Goal: Check status

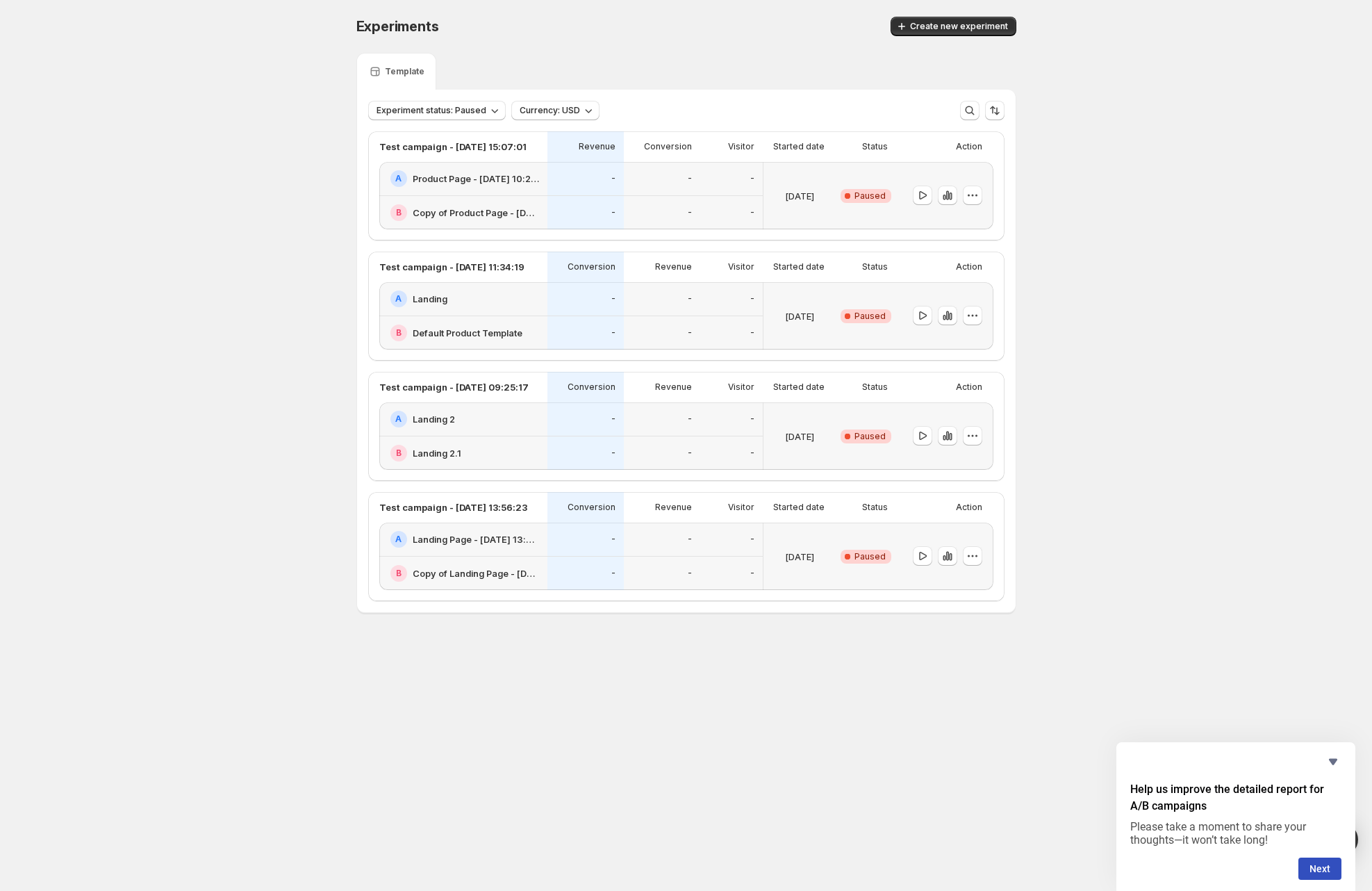
click at [785, 202] on p "[DATE]" at bounding box center [800, 195] width 29 height 14
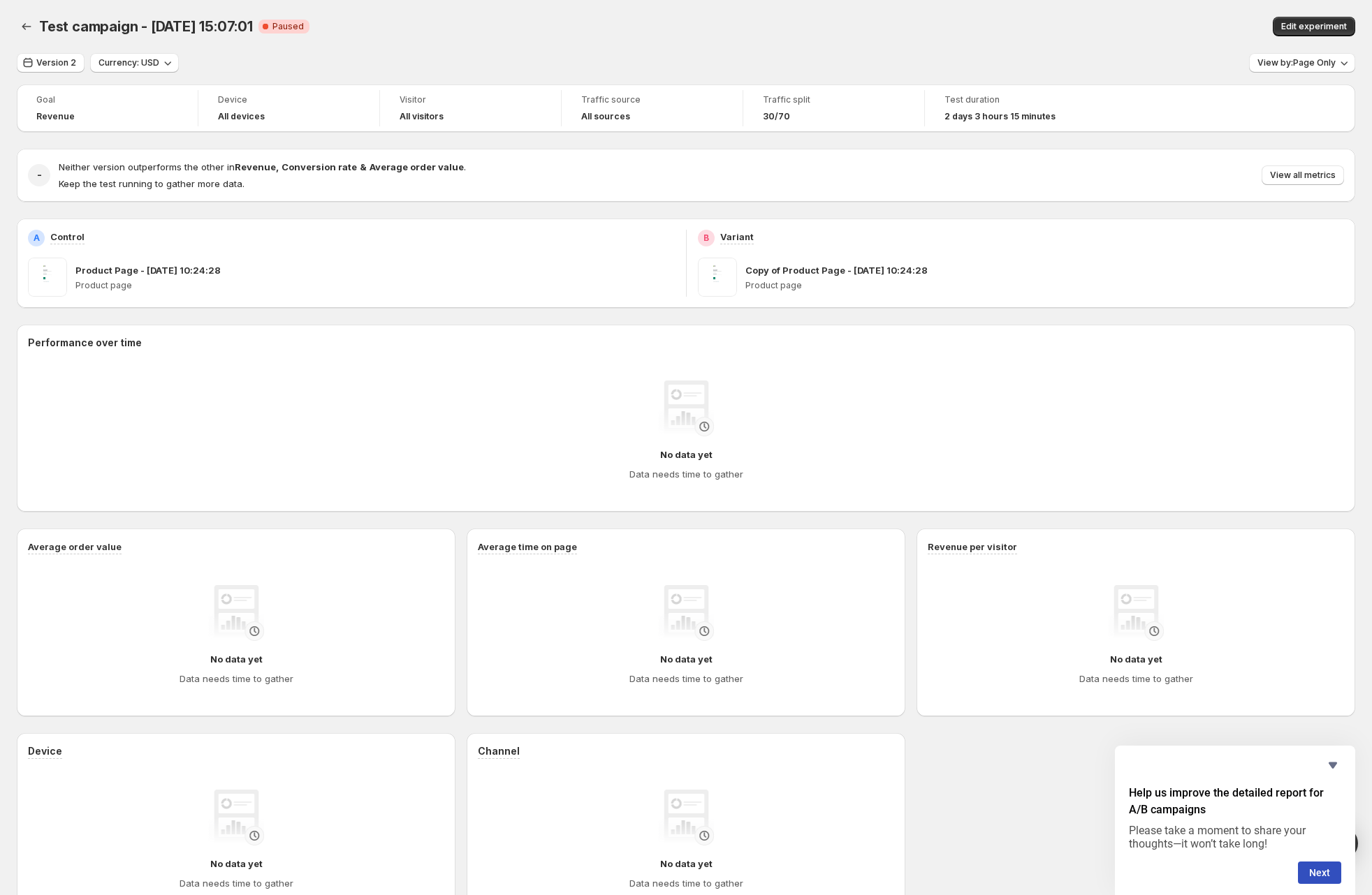
click at [976, 13] on div "Test campaign - [DATE] 15:07:01. This page is ready Test campaign - [DATE] 15:0…" at bounding box center [686, 26] width 1338 height 53
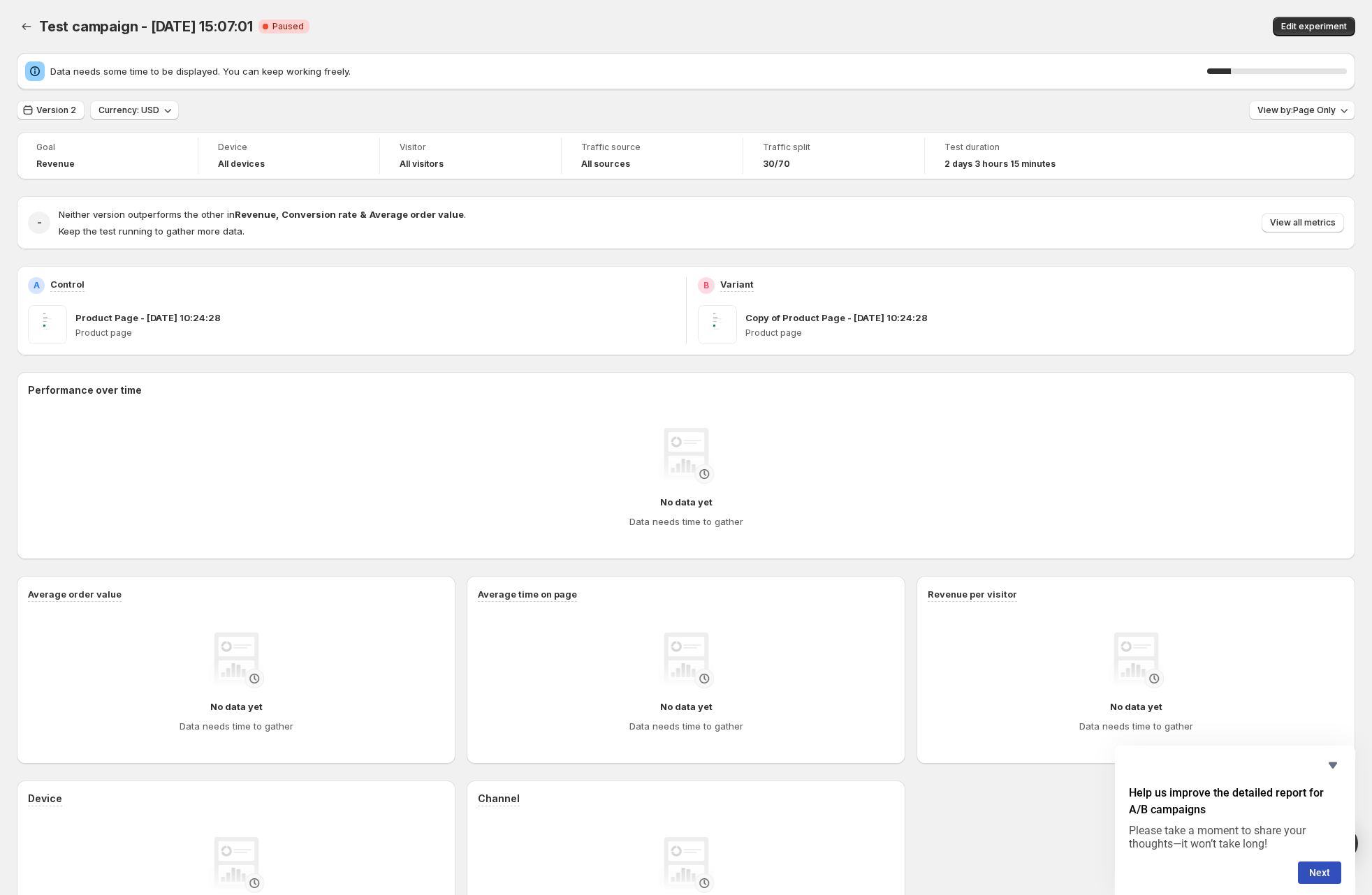
click at [502, 39] on div "Test campaign - [DATE] 15:07:01. This page is ready Test campaign - [DATE] 15:0…" at bounding box center [686, 26] width 1338 height 53
click at [1328, 108] on span "View by: Page Only" at bounding box center [1297, 110] width 78 height 11
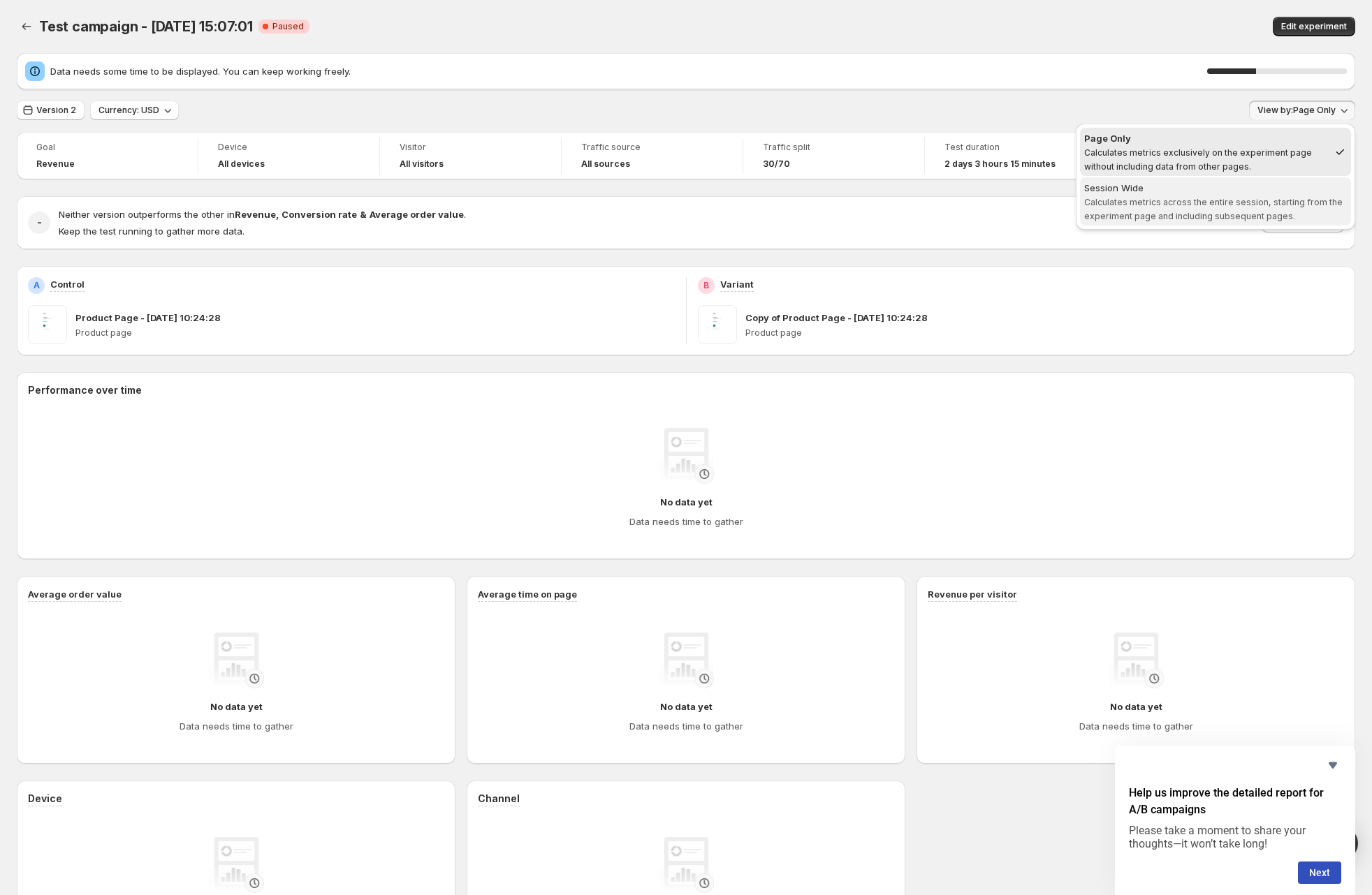
click at [1223, 214] on span "Calculates metrics across the entire session, starting from the experiment page…" at bounding box center [1213, 209] width 259 height 25
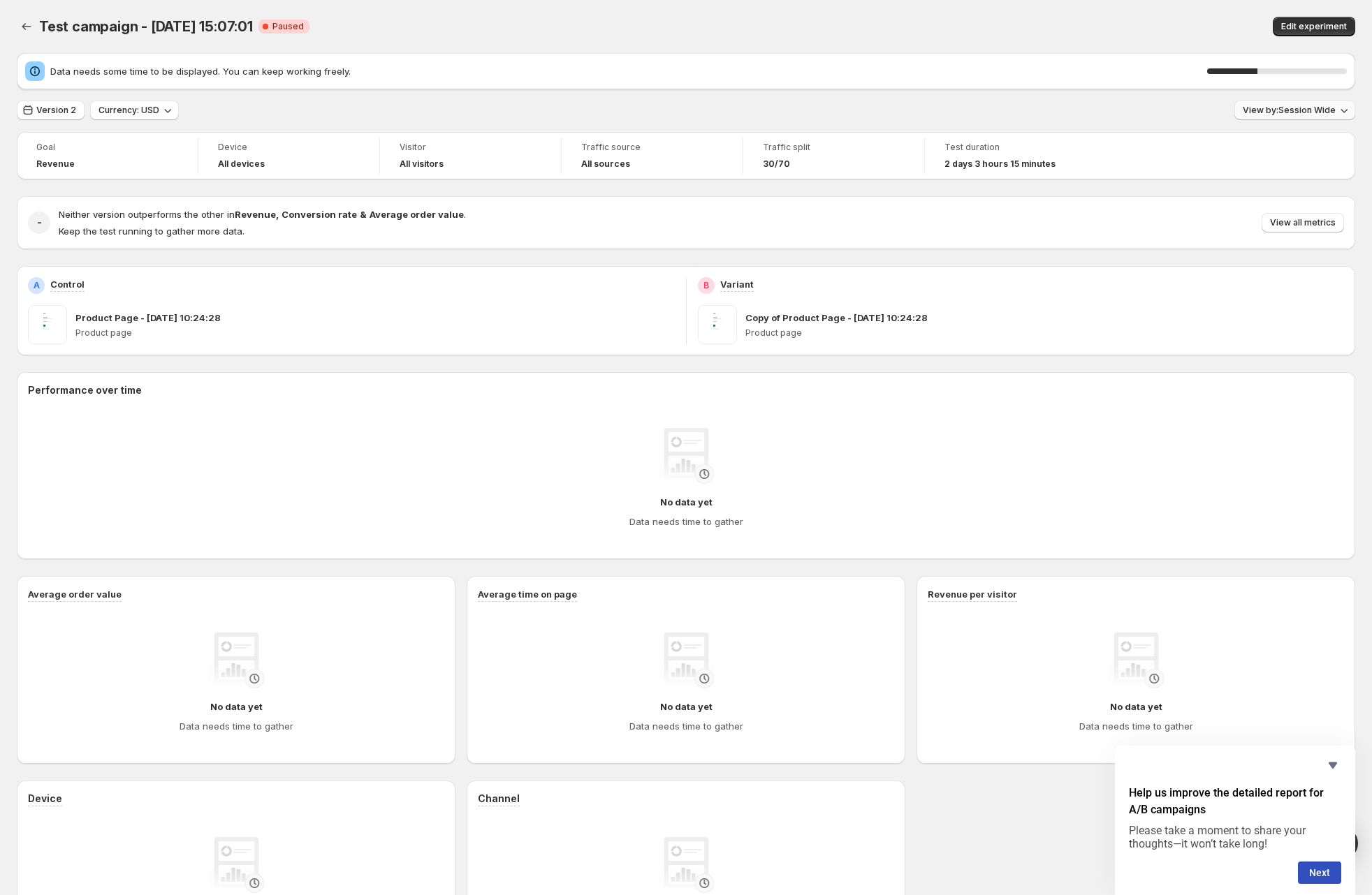
click at [1313, 101] on button "View by: Session Wide" at bounding box center [1295, 110] width 121 height 20
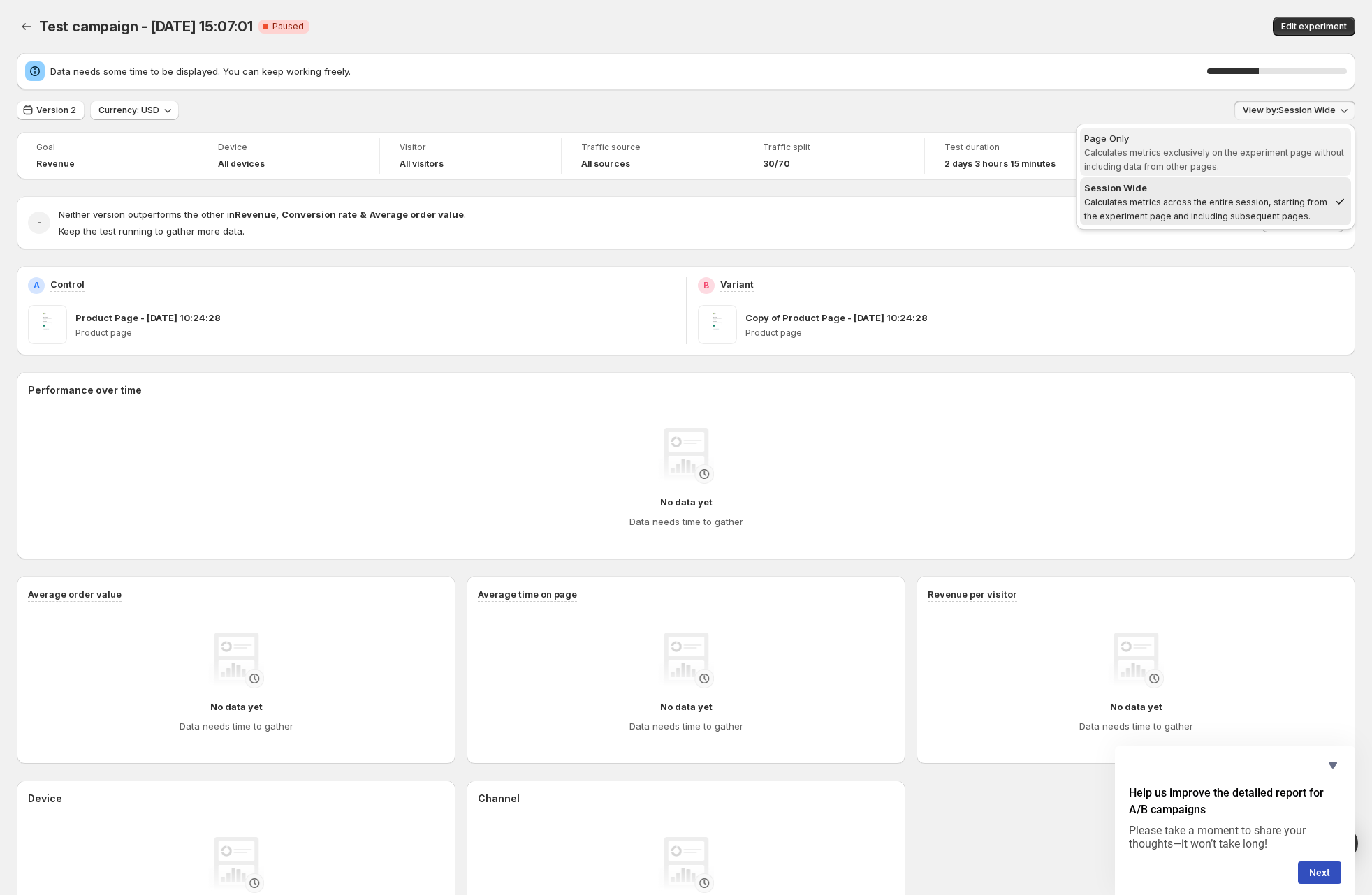
click at [1236, 137] on div "Page Only" at bounding box center [1215, 138] width 262 height 14
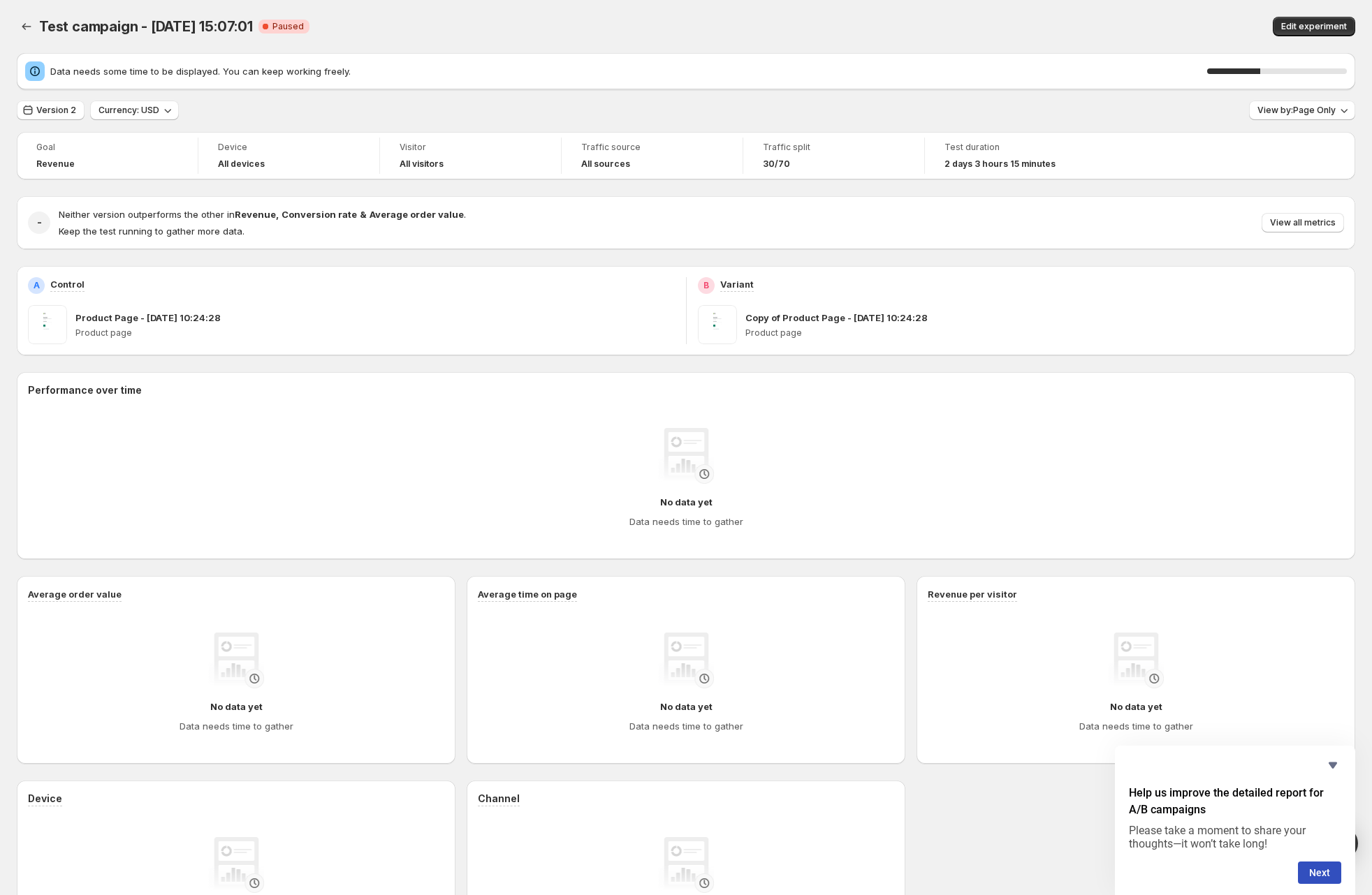
click at [1202, 114] on div "Version 2 Currency: USD View by: Page Only" at bounding box center [686, 110] width 1338 height 20
click at [1306, 109] on span "View by: Page Only" at bounding box center [1297, 110] width 78 height 11
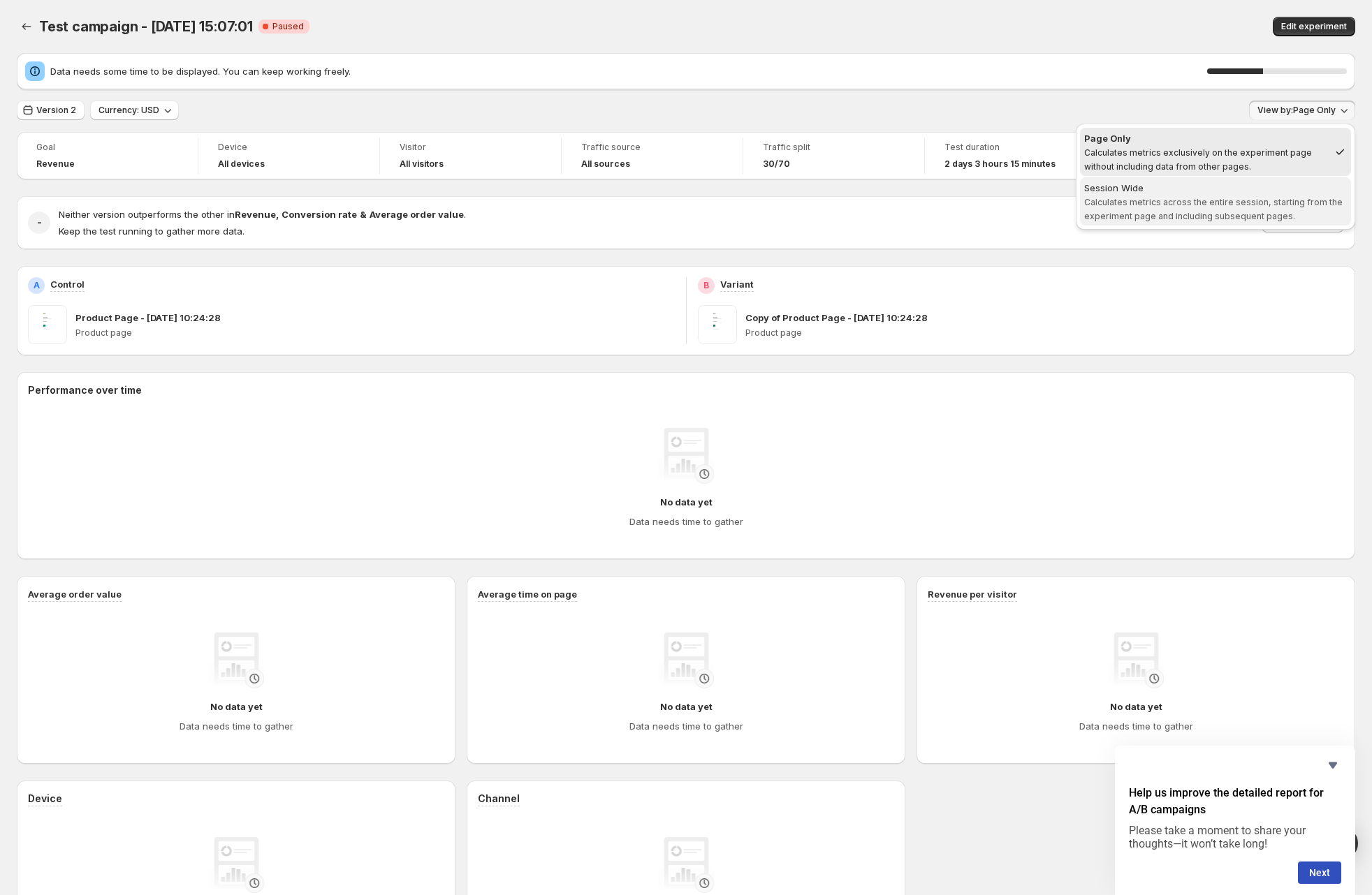
click at [1224, 186] on div "Session Wide" at bounding box center [1215, 188] width 262 height 14
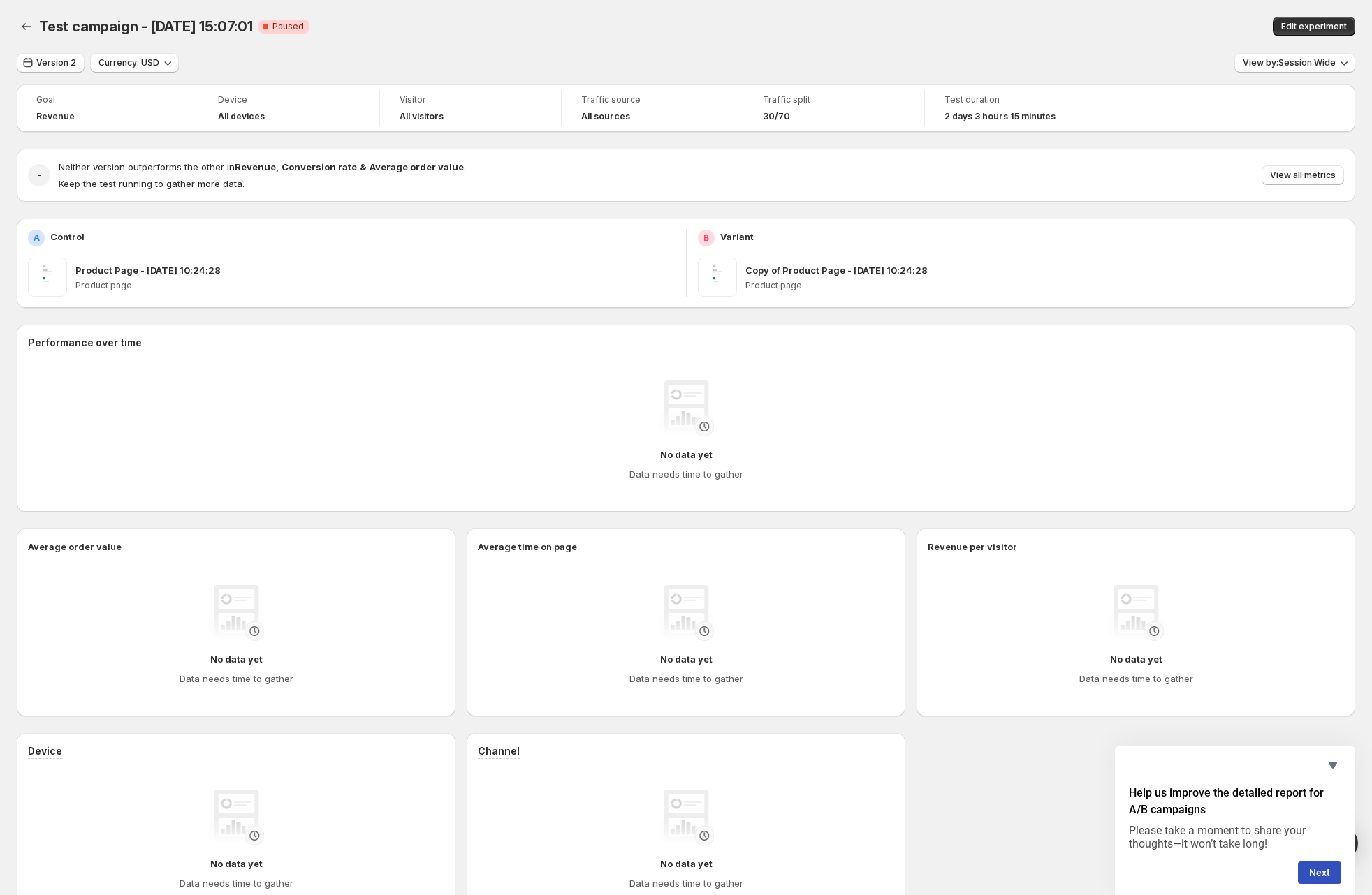
click at [1169, 123] on div "Goal Revenue Device All devices Visitor All visitors Traffic source All sources…" at bounding box center [686, 108] width 1338 height 47
click at [772, 21] on div "Test campaign - [DATE] 15:07:01 Critical Complete Paused" at bounding box center [410, 26] width 744 height 20
click at [689, 62] on div "Version 2 Currency: USD View by: Session Wide" at bounding box center [686, 62] width 1338 height 20
